Goal: Task Accomplishment & Management: Manage account settings

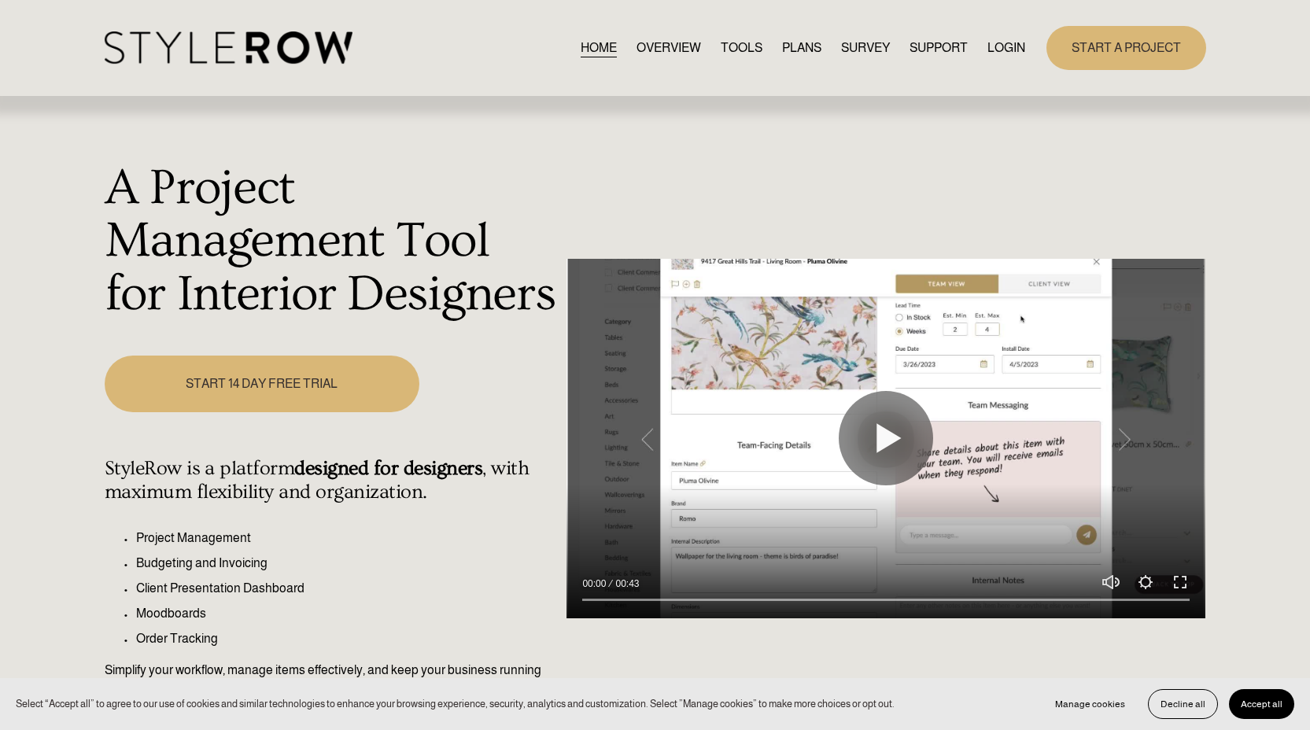
click at [1005, 43] on link "LOGIN" at bounding box center [1006, 47] width 38 height 21
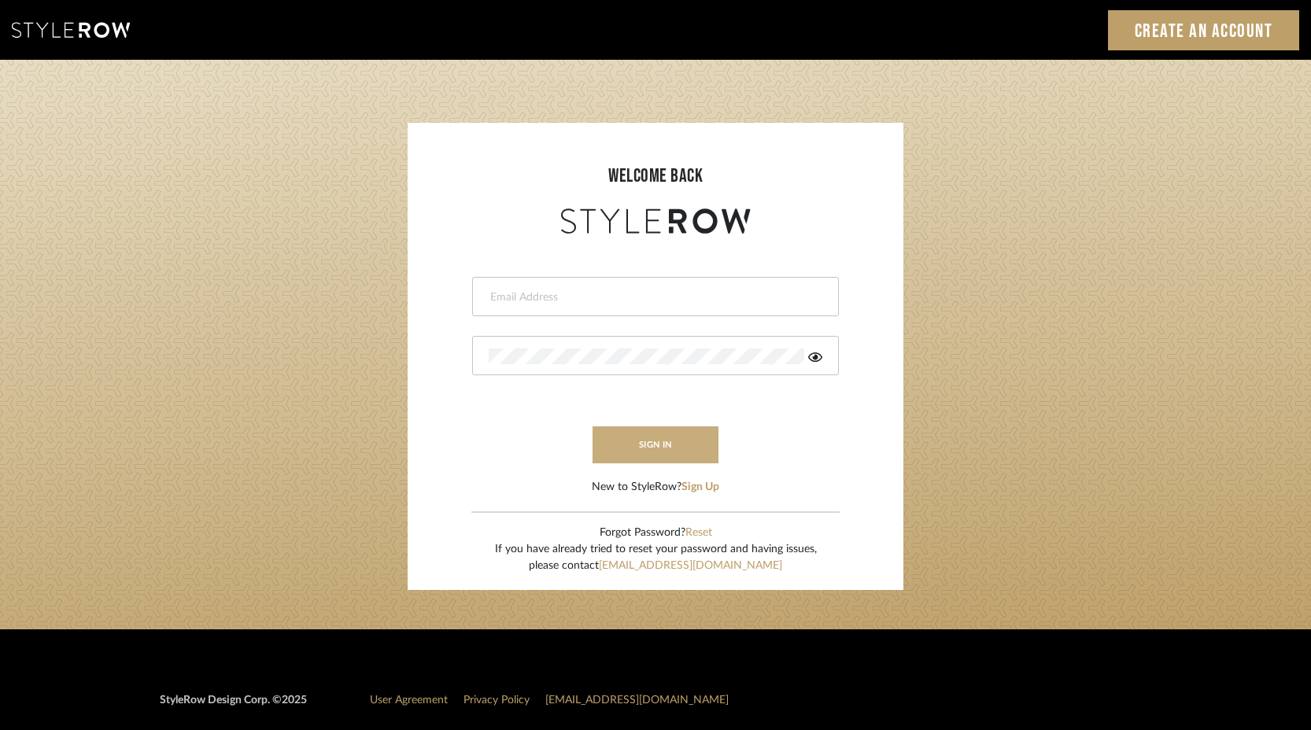
type input "keith@sbhomestagingdesign.com"
click at [652, 427] on button "sign in" at bounding box center [655, 444] width 126 height 37
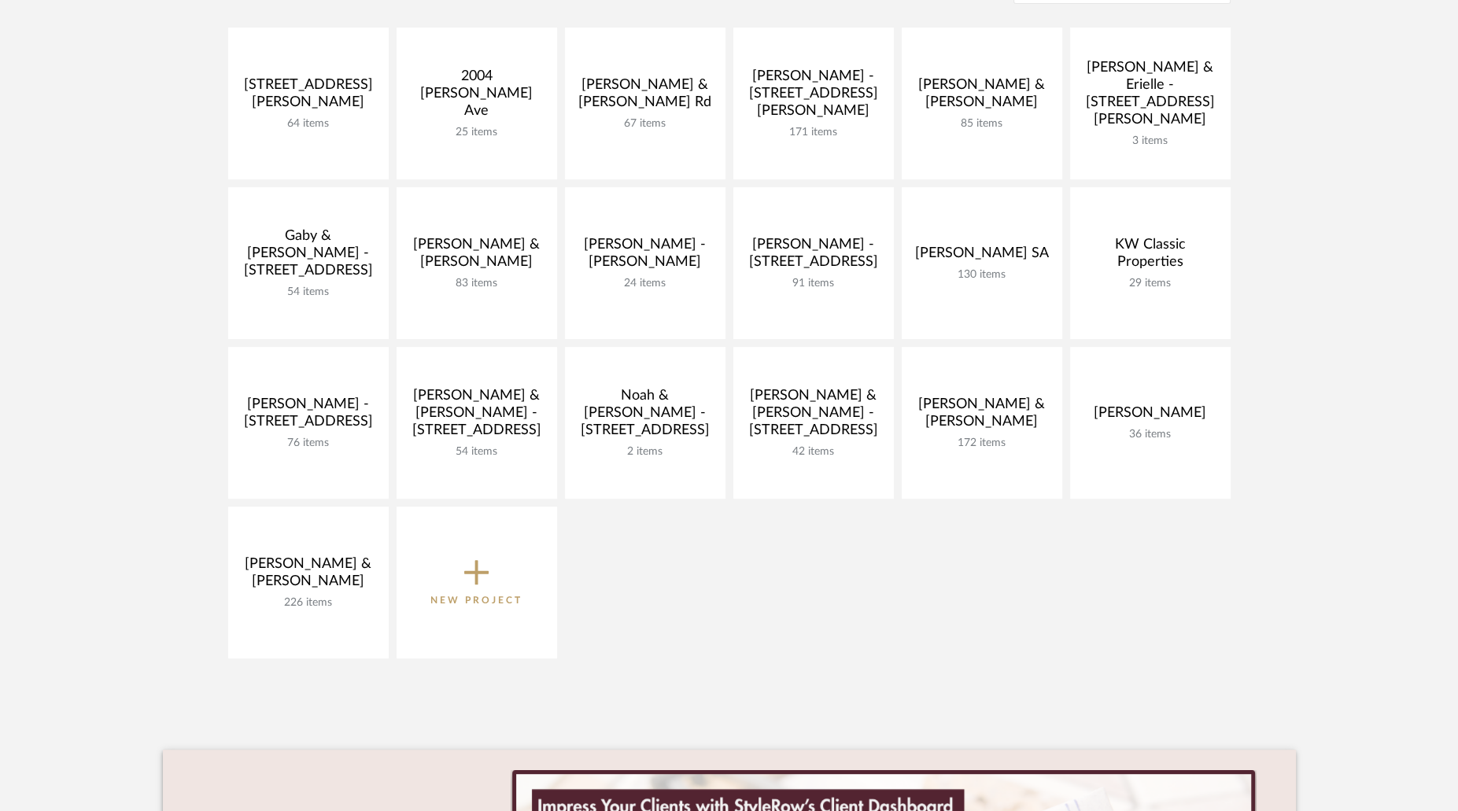
scroll to position [326, 0]
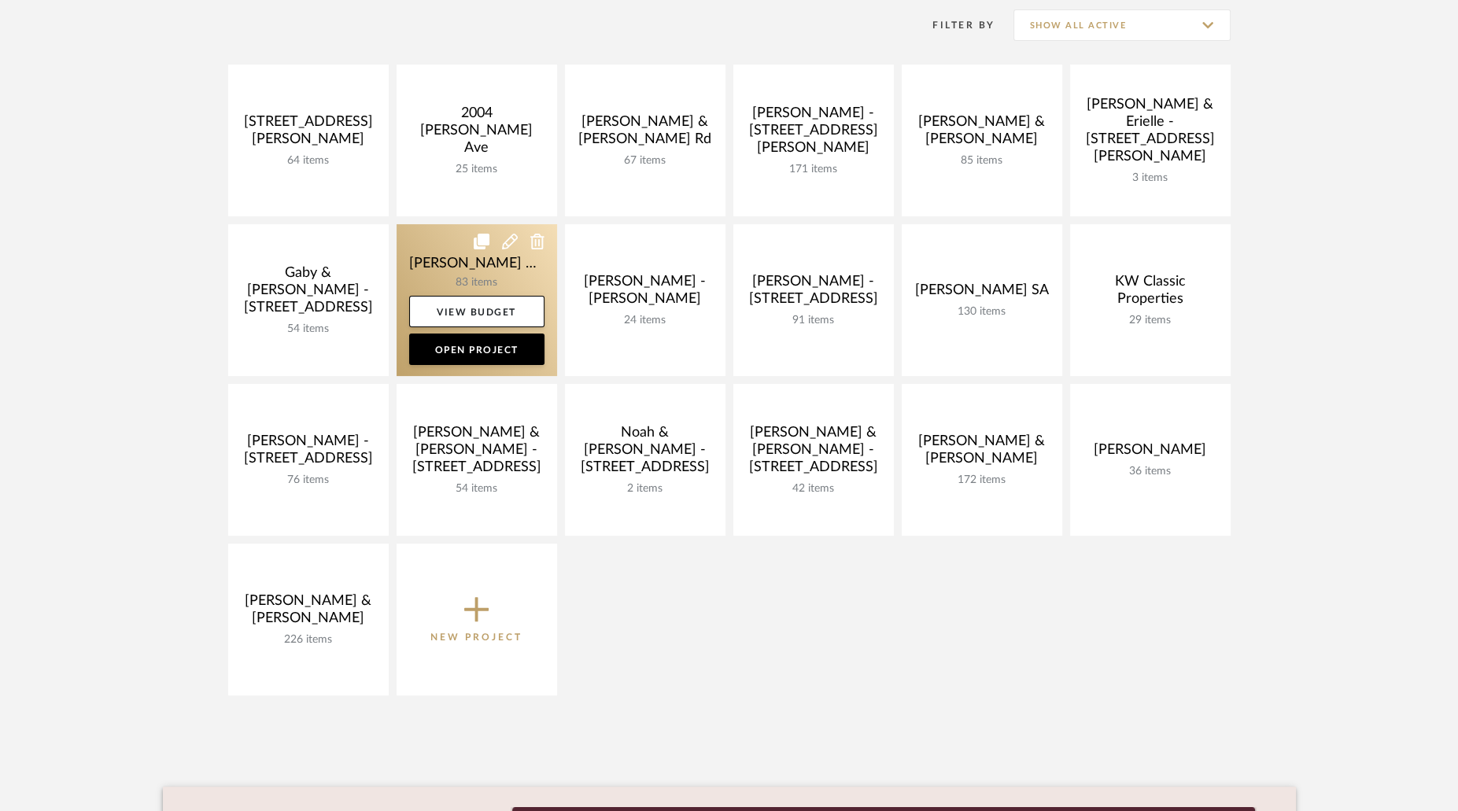
click at [489, 276] on link at bounding box center [477, 300] width 161 height 152
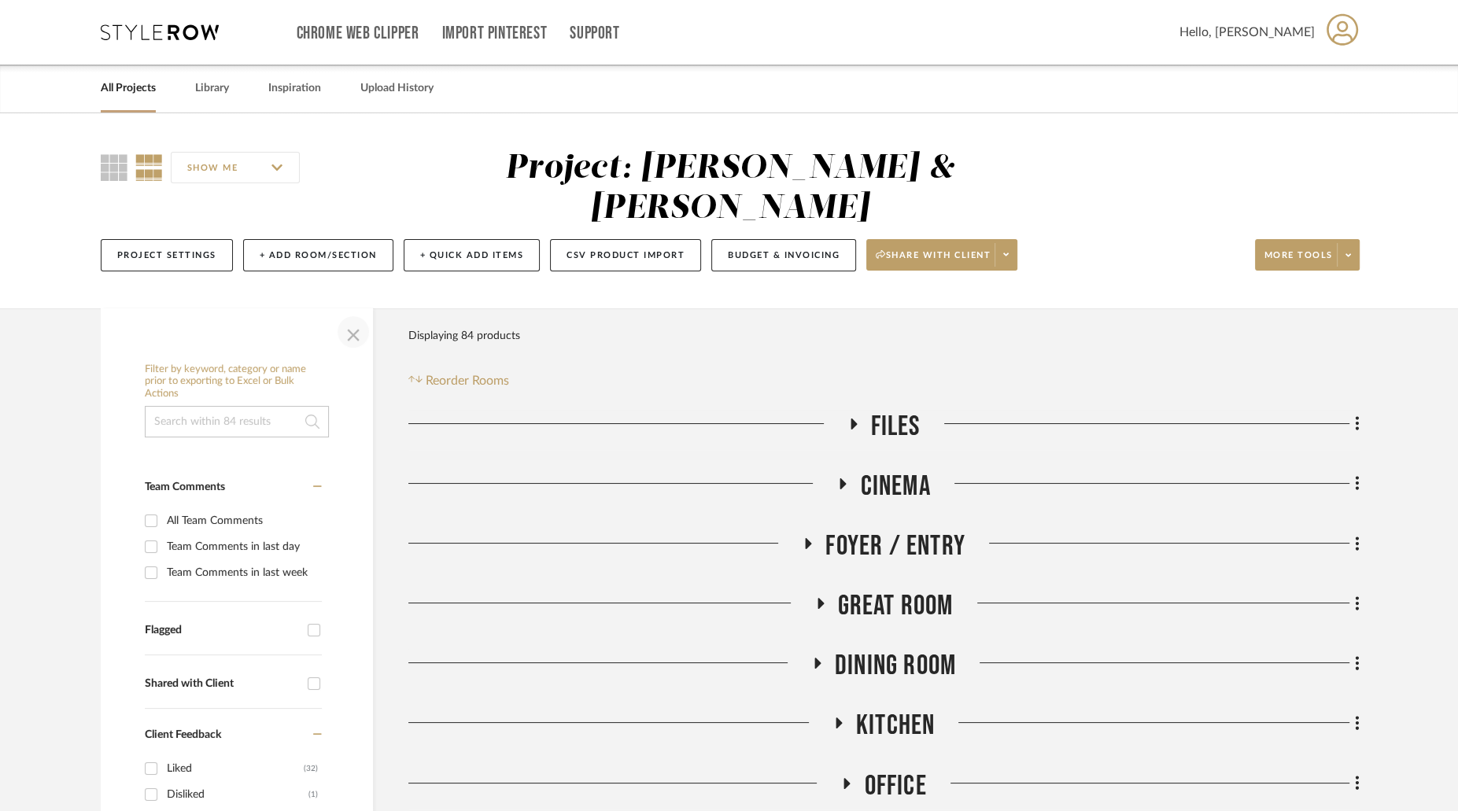
click at [349, 313] on span "button" at bounding box center [353, 332] width 38 height 38
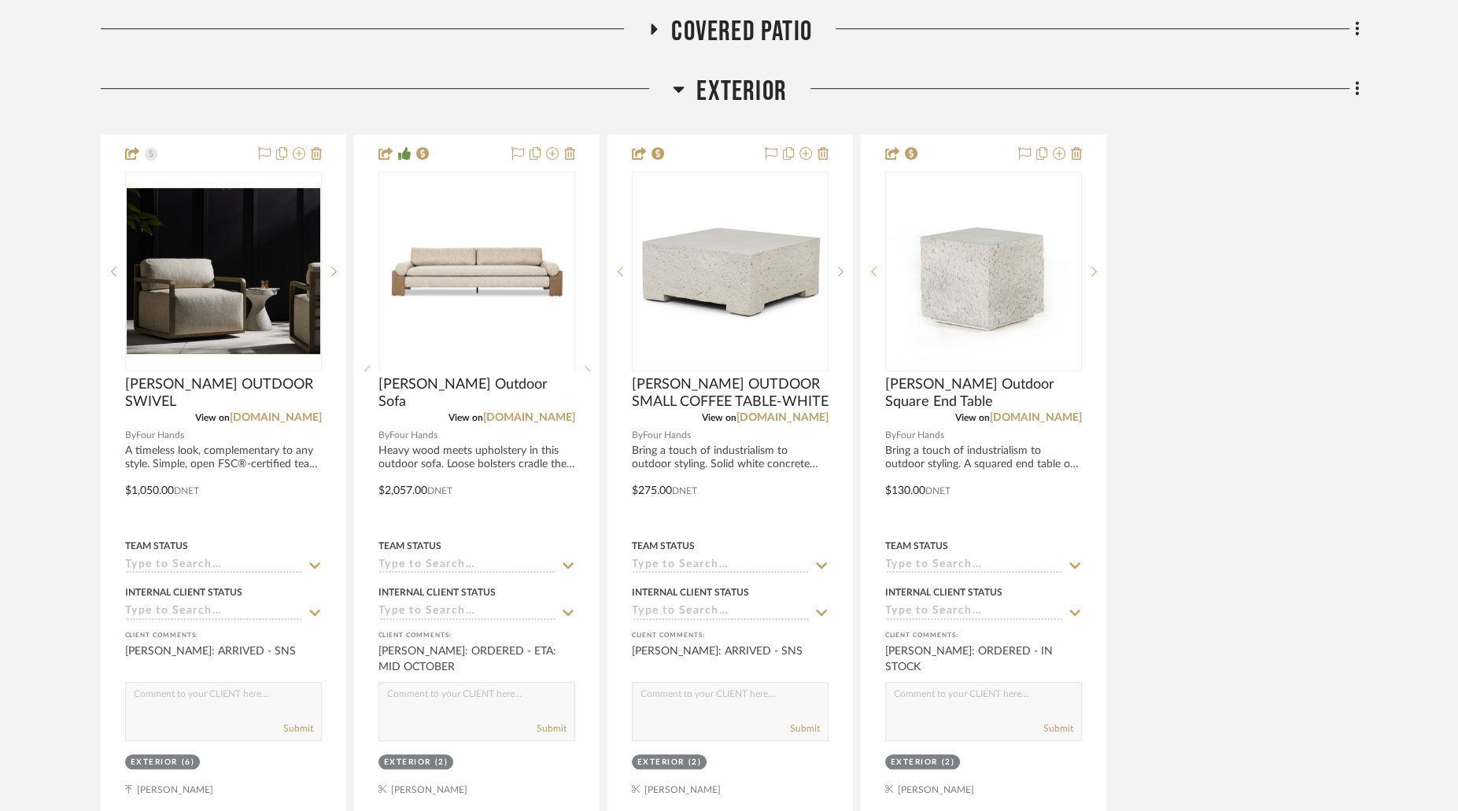
scroll to position [867, 0]
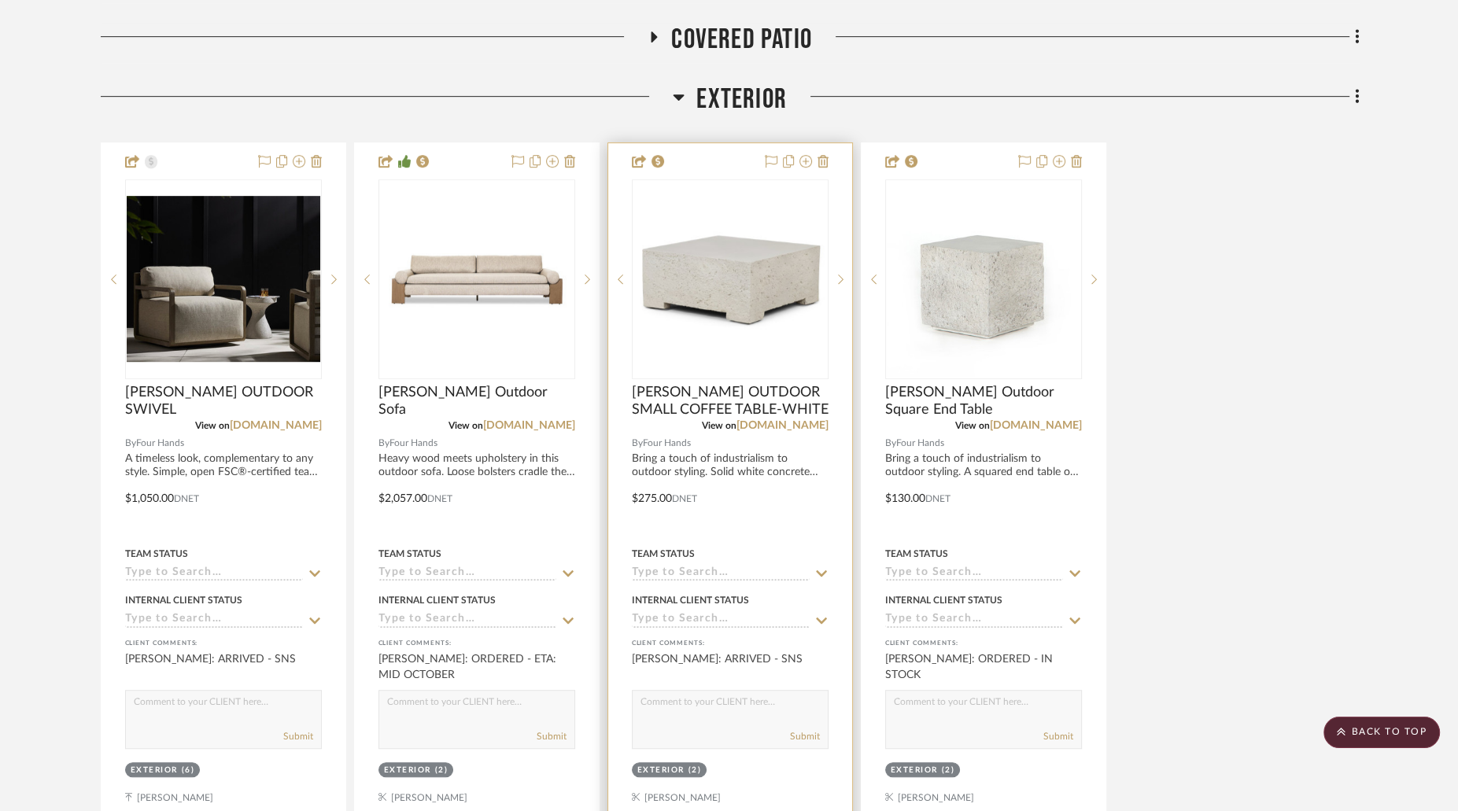
click at [0, 0] on img at bounding box center [0, 0] width 0 height 0
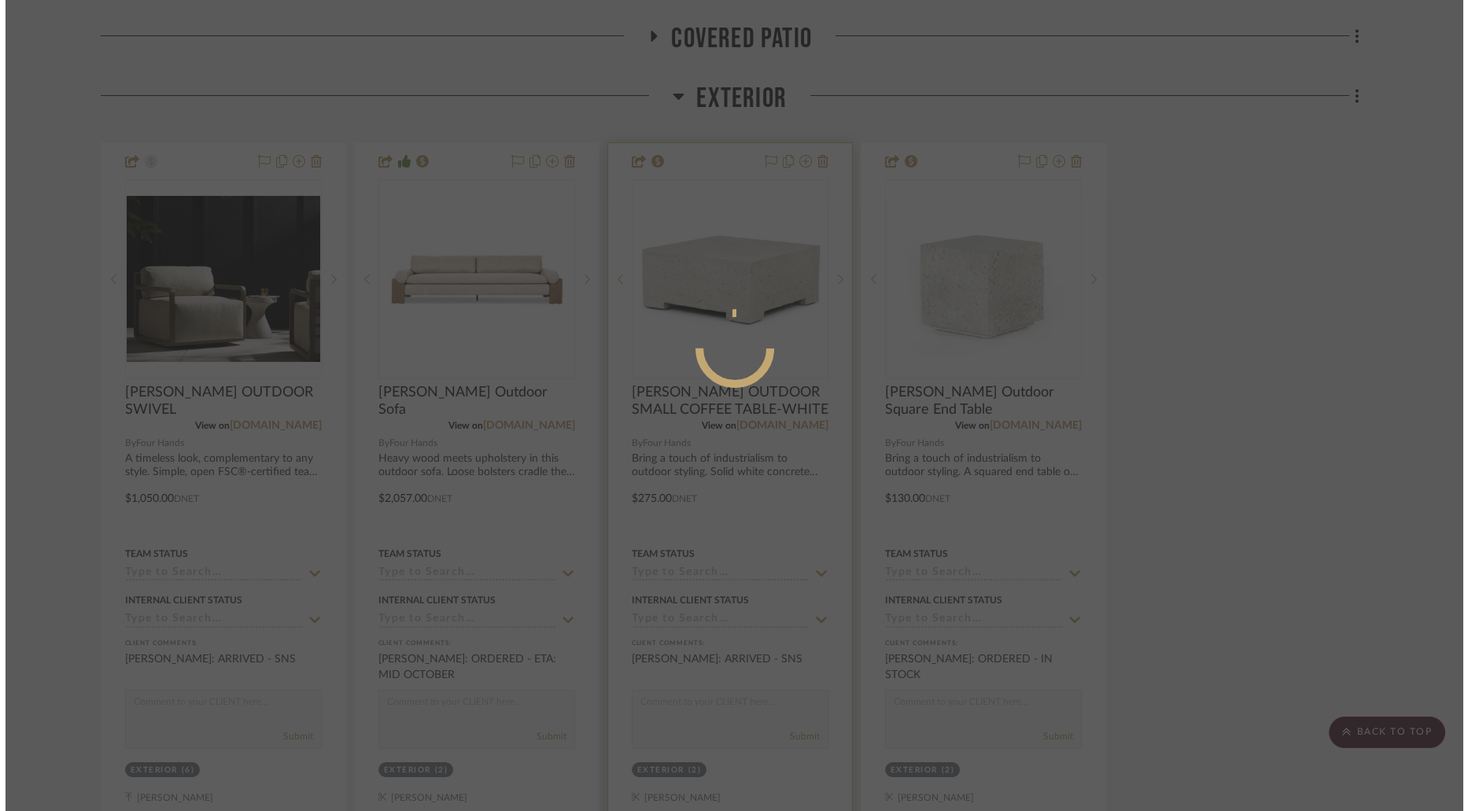
scroll to position [0, 0]
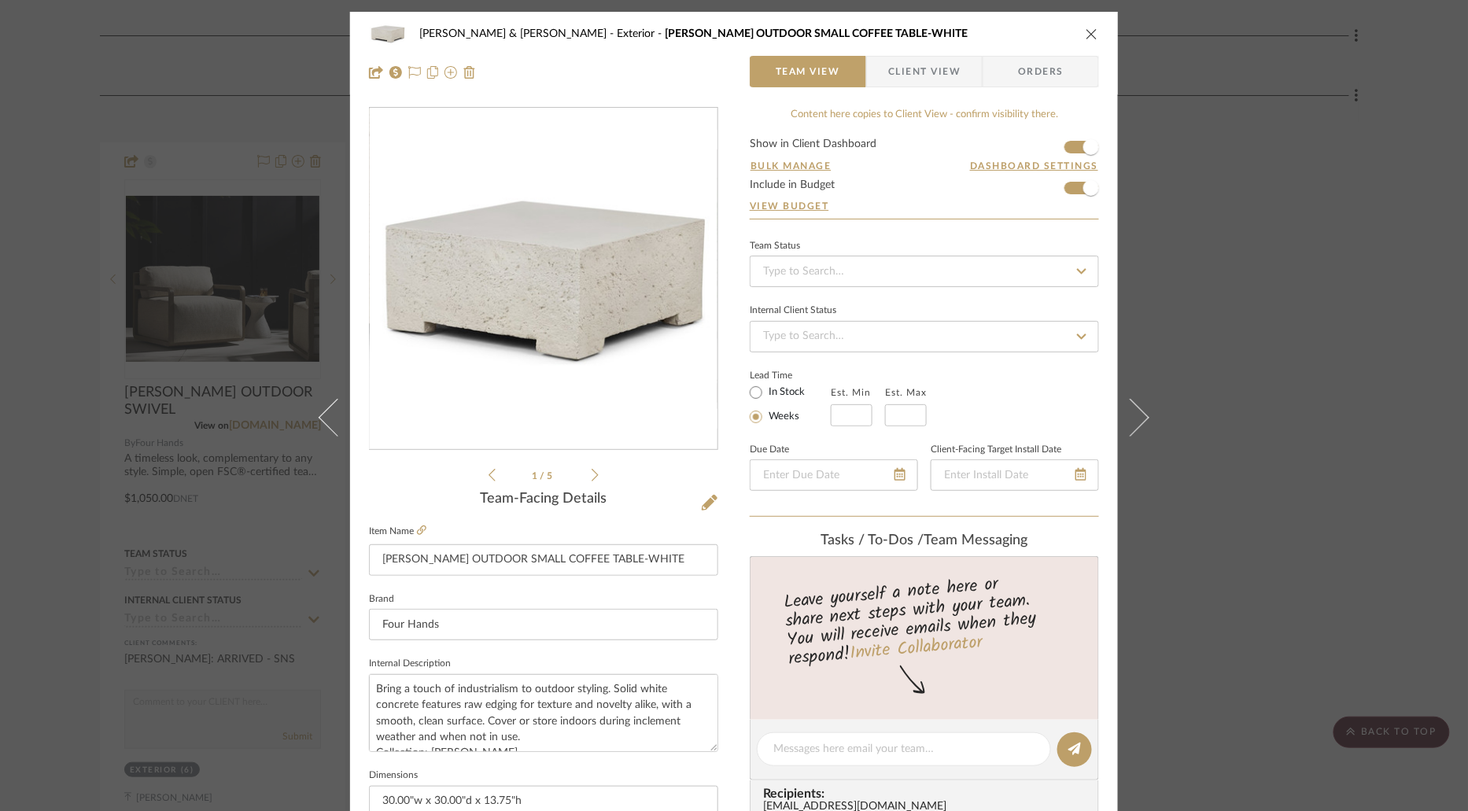
click at [929, 68] on span "Client View" at bounding box center [924, 71] width 72 height 31
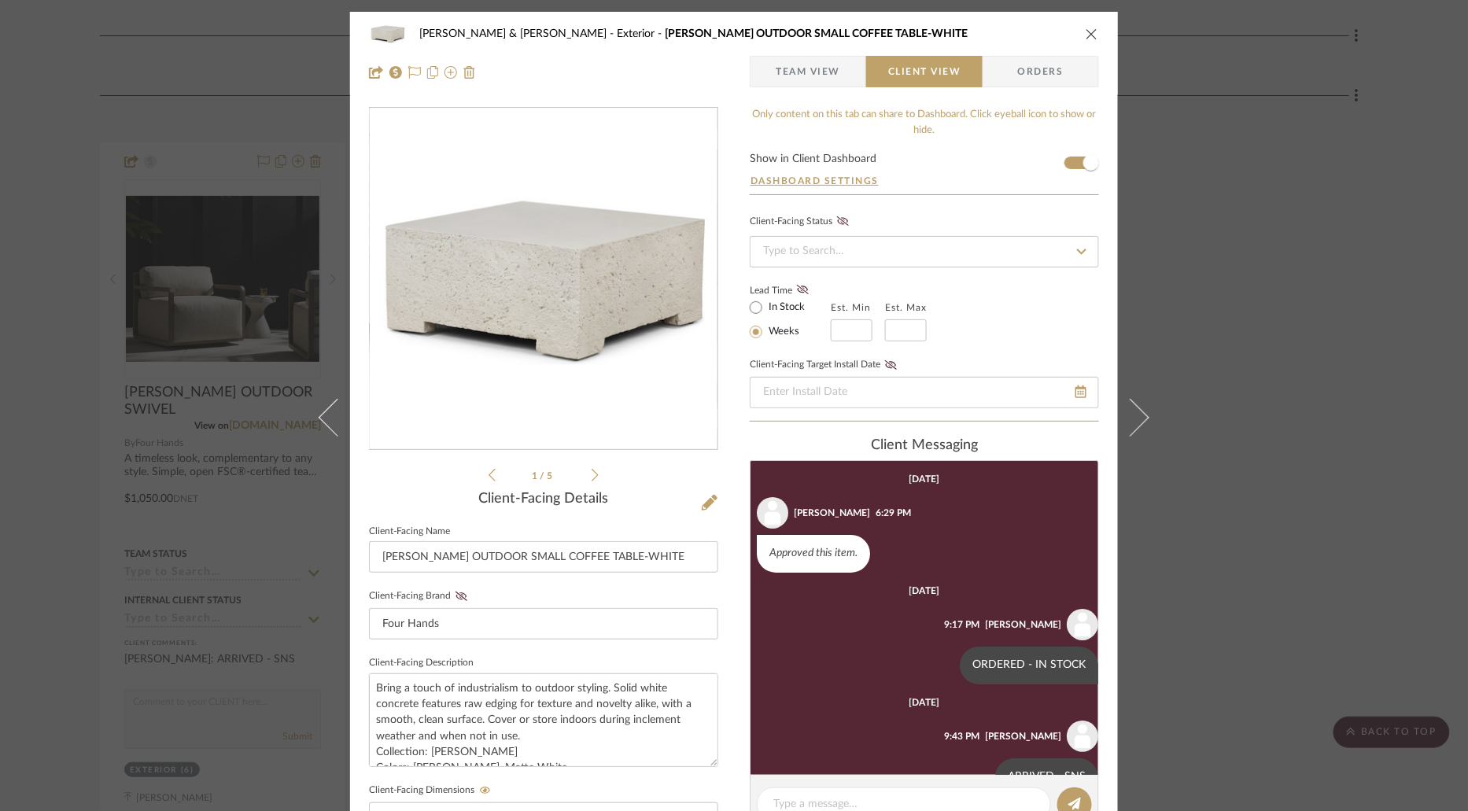
scroll to position [40, 0]
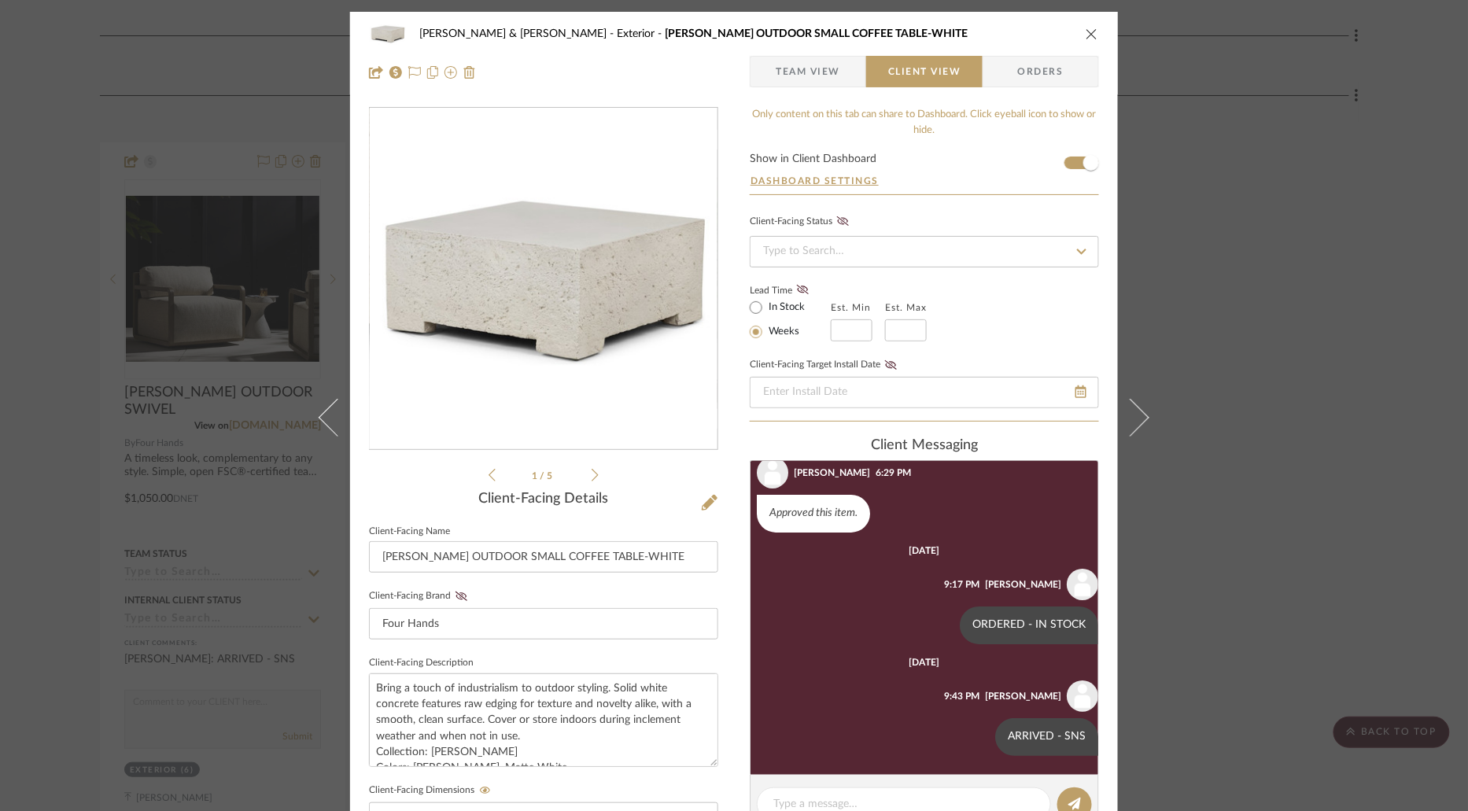
click at [1088, 36] on icon "close" at bounding box center [1092, 34] width 13 height 13
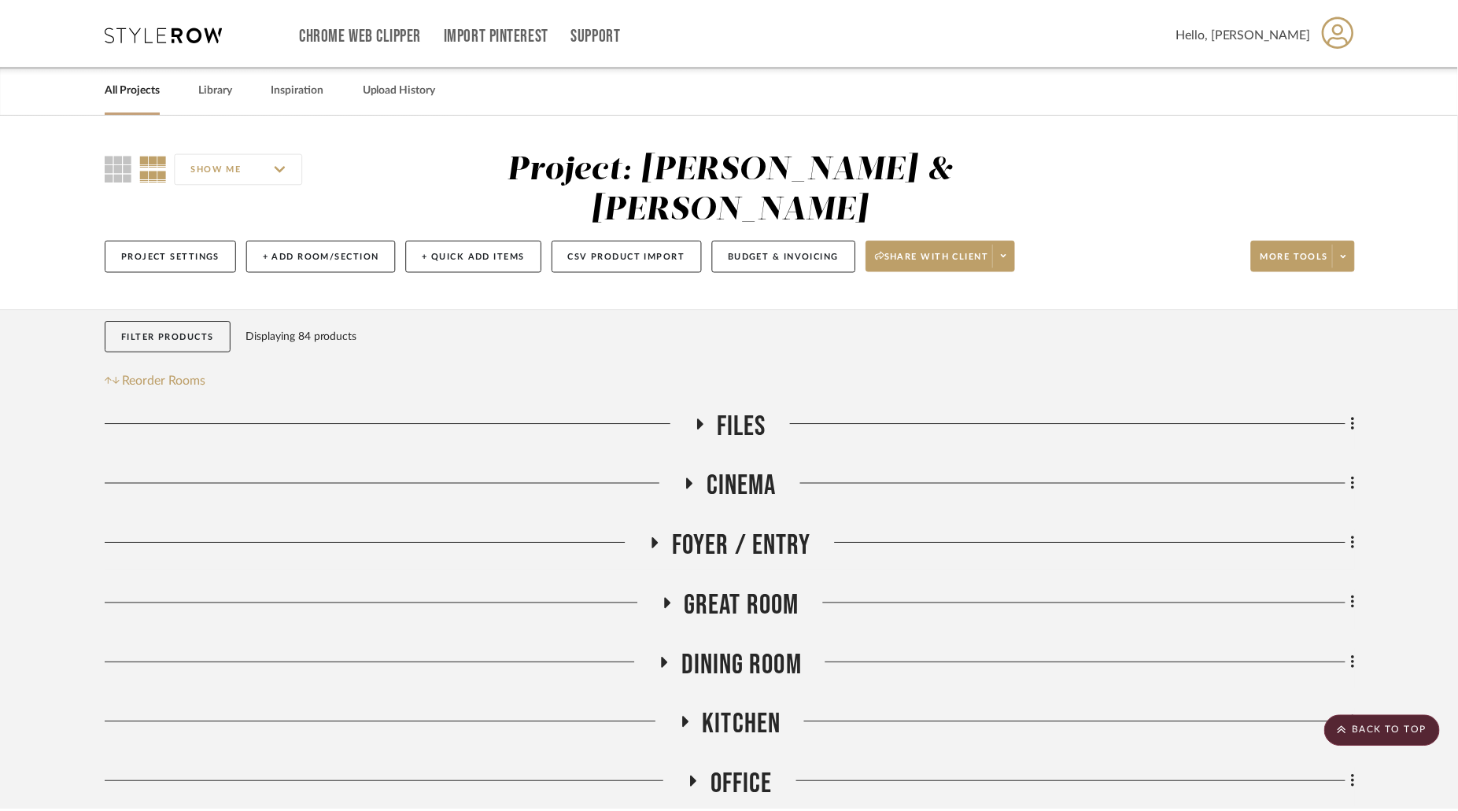
scroll to position [867, 0]
